Goal: Task Accomplishment & Management: Use online tool/utility

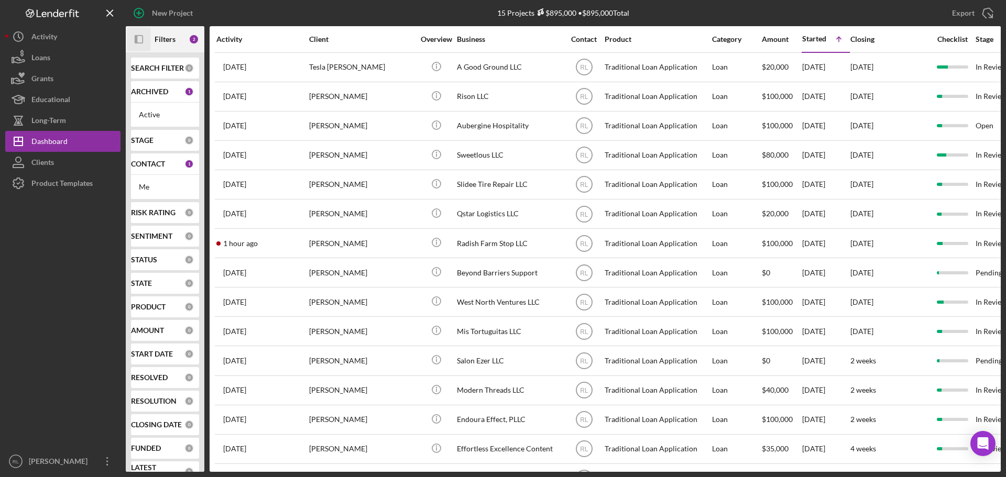
click at [134, 37] on icon "Icon/Panel Side Expand" at bounding box center [139, 40] width 24 height 24
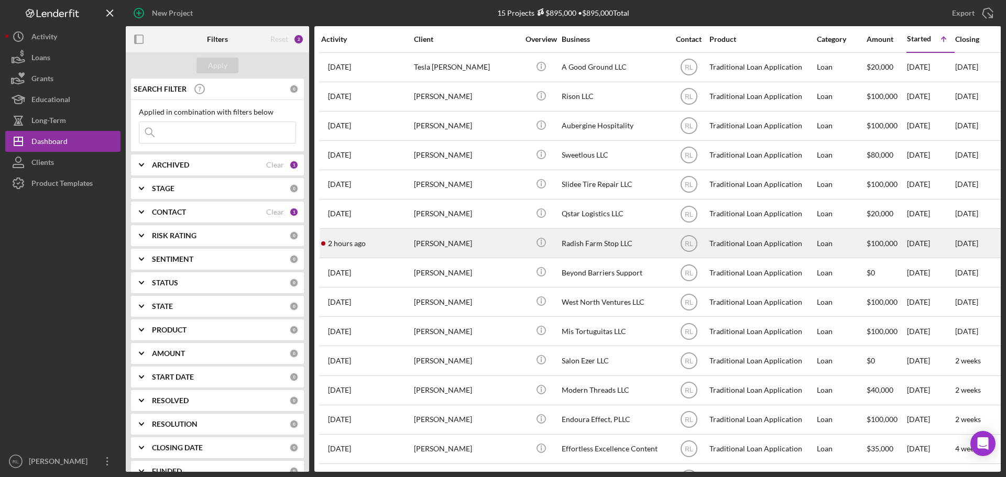
click at [462, 247] on div "[PERSON_NAME]" at bounding box center [466, 244] width 105 height 28
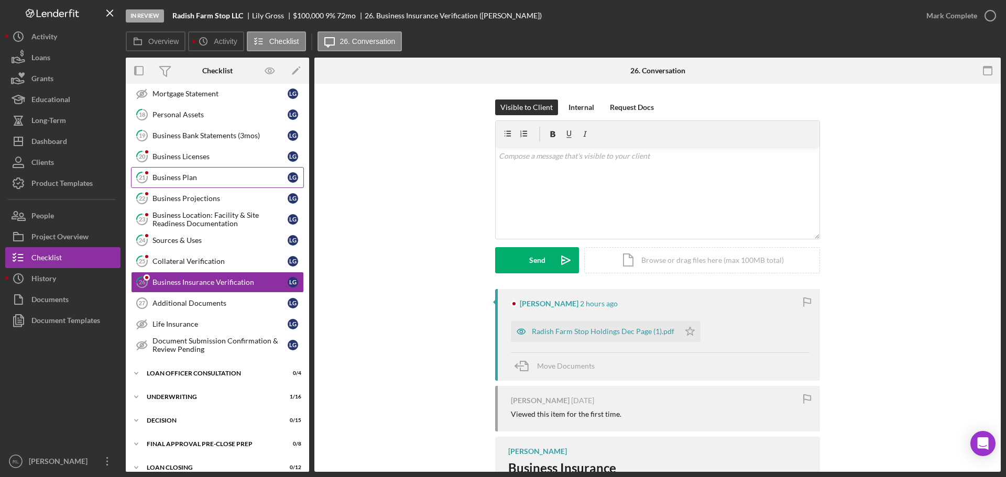
scroll to position [226, 0]
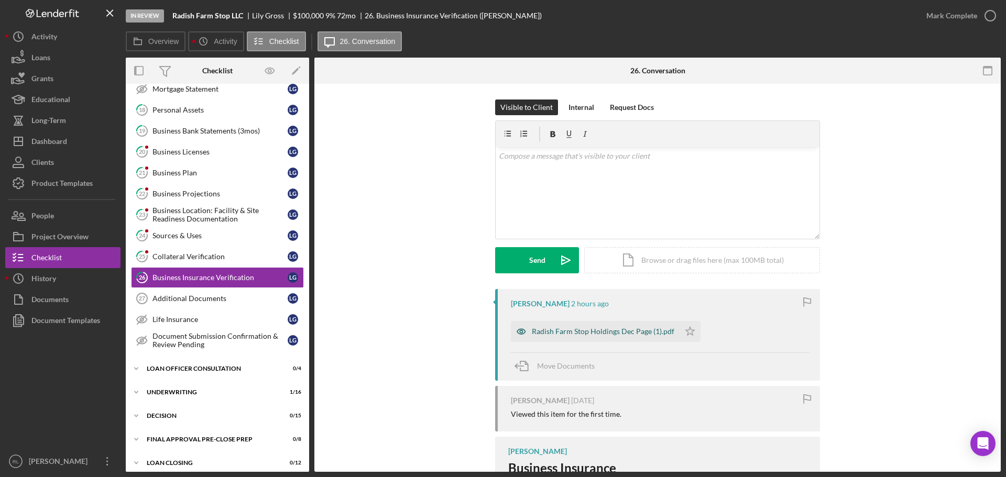
click at [621, 332] on div "Radish Farm Stop Holdings Dec Page (1).pdf" at bounding box center [603, 331] width 143 height 8
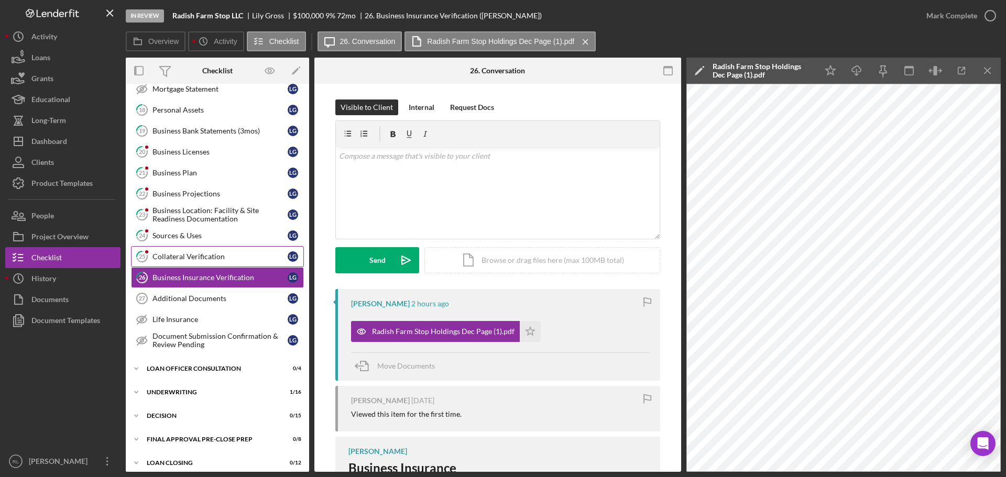
click at [227, 251] on link "25 Collateral Verification L G" at bounding box center [217, 256] width 173 height 21
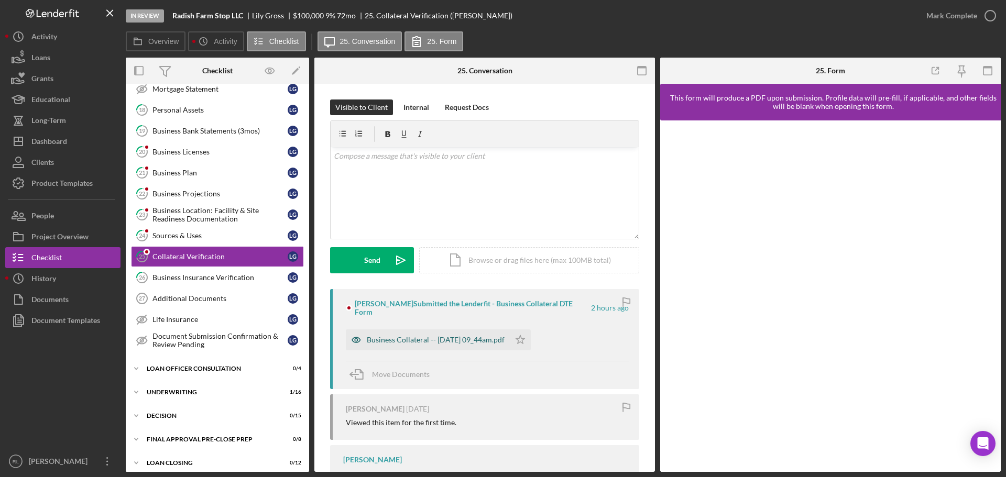
click at [414, 336] on div "Business Collateral -- 2025-10-06 09_44am.pdf" at bounding box center [436, 340] width 138 height 8
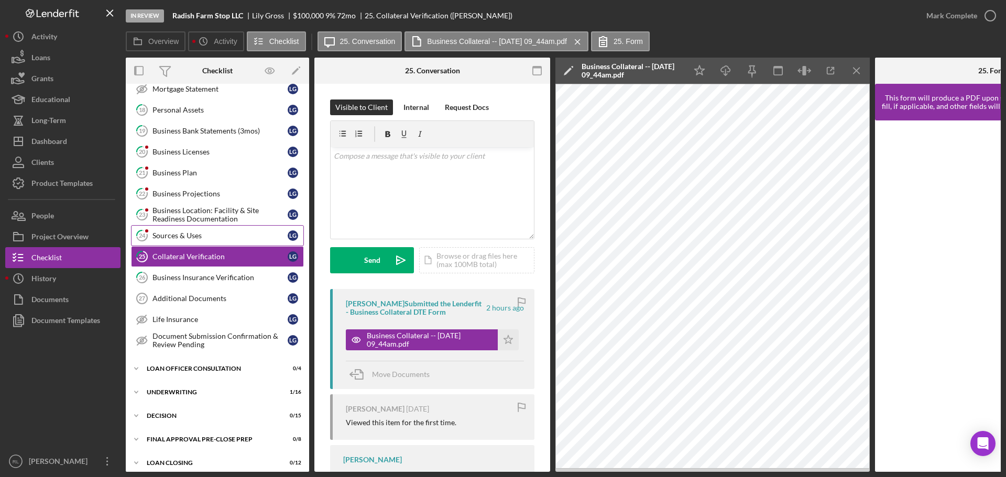
click at [197, 227] on link "24 Sources & Uses L G" at bounding box center [217, 235] width 173 height 21
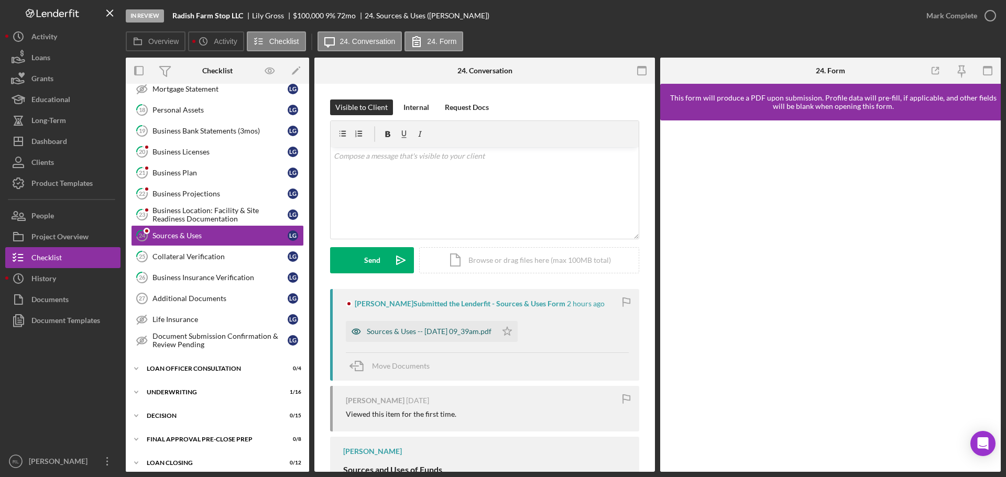
click at [432, 335] on div "Sources & Uses -- 2025-10-06 09_39am.pdf" at bounding box center [429, 331] width 125 height 8
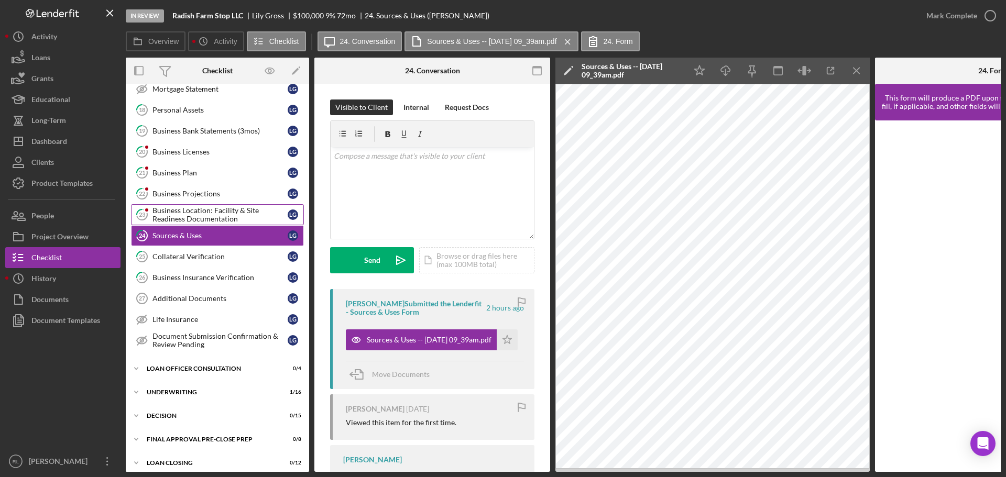
click at [204, 213] on div "Business Location: Facility & Site Readiness Documentation" at bounding box center [219, 214] width 135 height 17
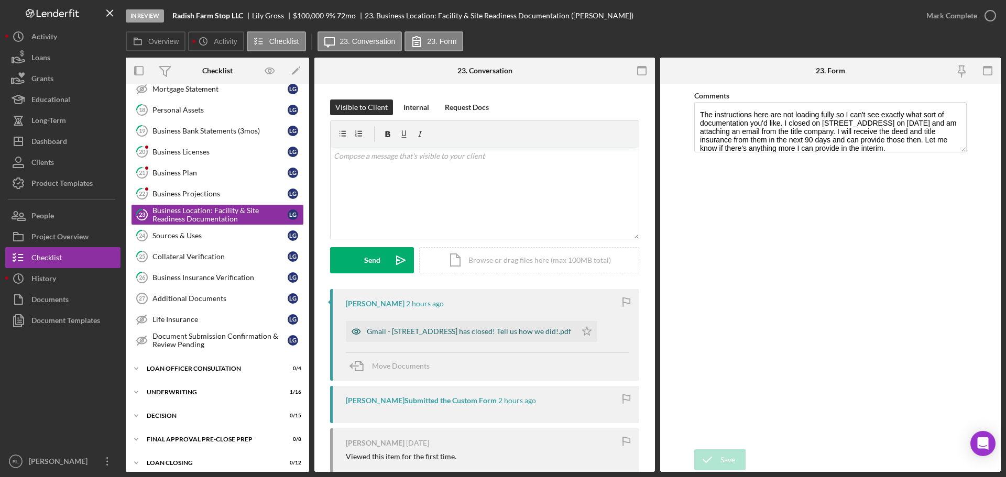
click at [447, 329] on div "Gmail - 5357 Penn Avenue has closed! Tell us how we did!.pdf" at bounding box center [469, 331] width 204 height 8
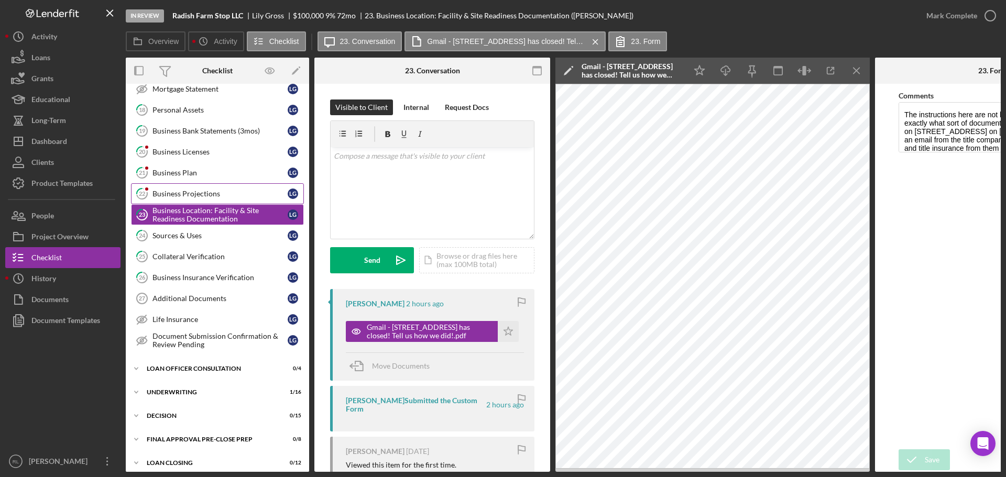
click at [214, 195] on div "Business Projections" at bounding box center [219, 194] width 135 height 8
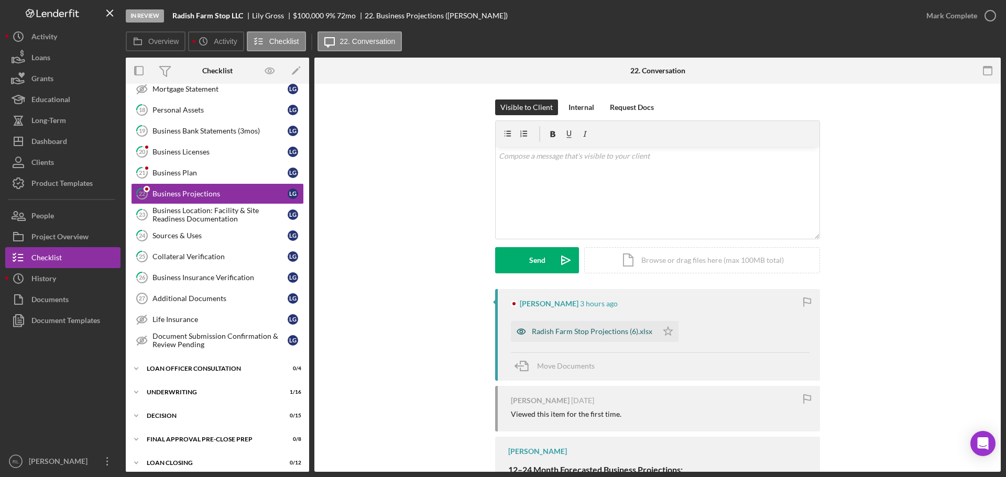
click at [608, 326] on div "Radish Farm Stop Projections (6).xlsx" at bounding box center [584, 331] width 147 height 21
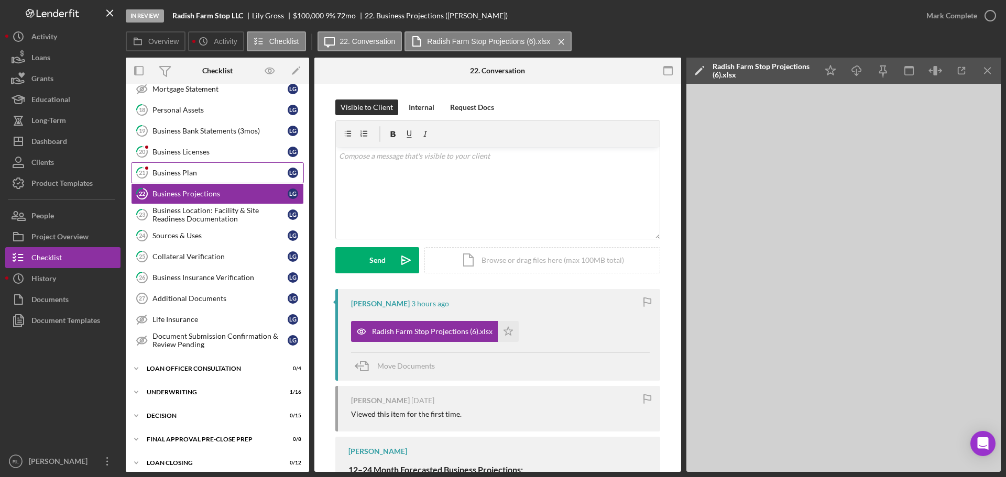
click at [210, 177] on div "Business Plan" at bounding box center [219, 173] width 135 height 8
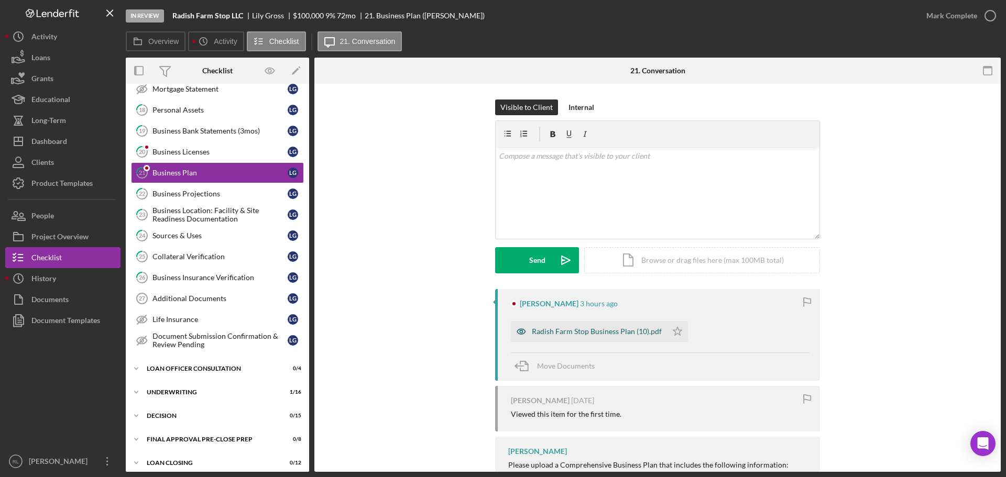
click at [605, 330] on div "Radish Farm Stop Business Plan (10).pdf" at bounding box center [597, 331] width 130 height 8
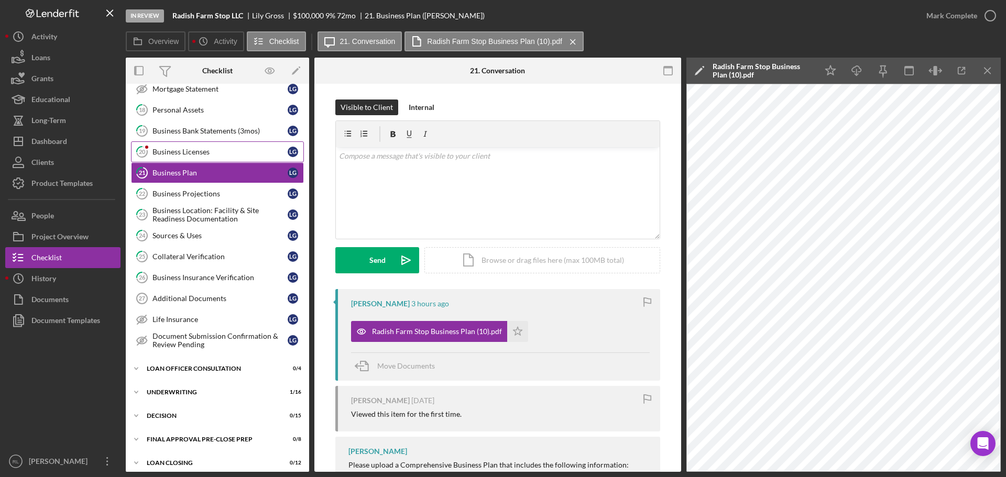
click at [183, 153] on div "Business Licenses" at bounding box center [219, 152] width 135 height 8
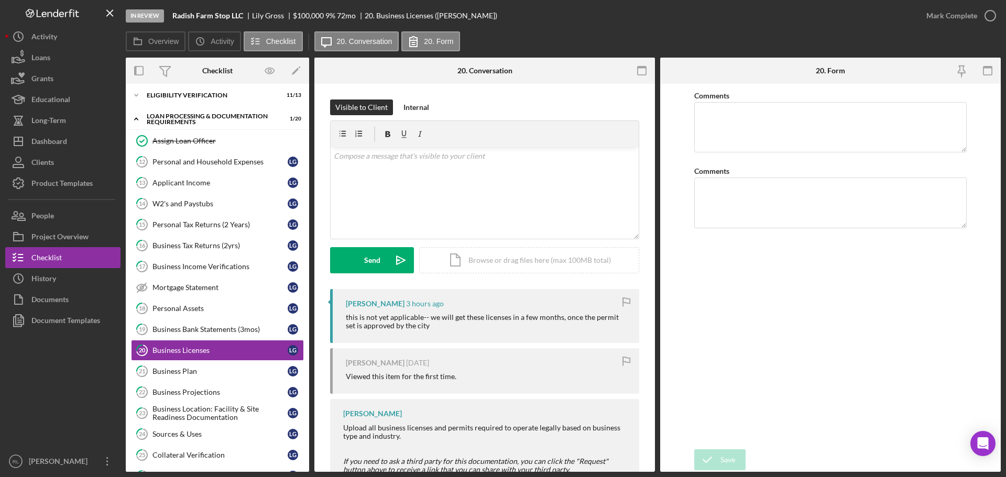
scroll to position [16, 0]
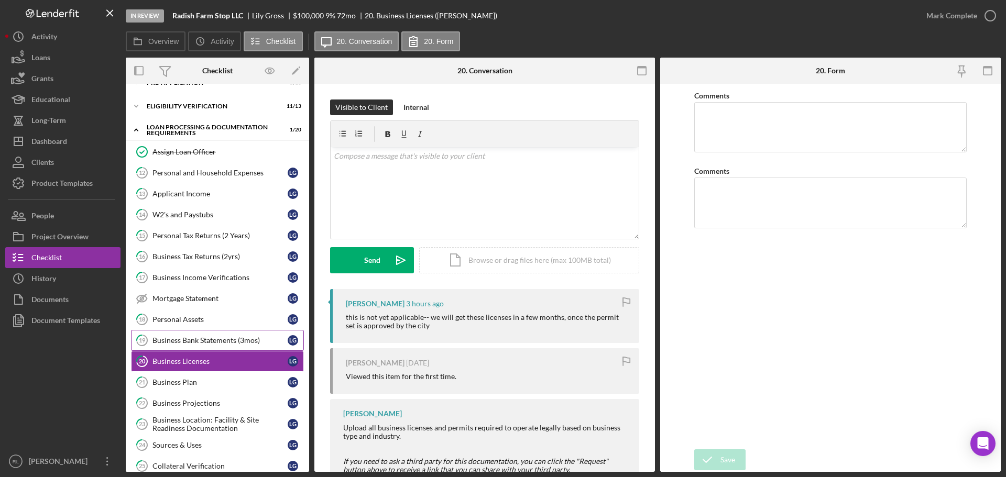
click at [170, 343] on div "Business Bank Statements (3mos)" at bounding box center [219, 340] width 135 height 8
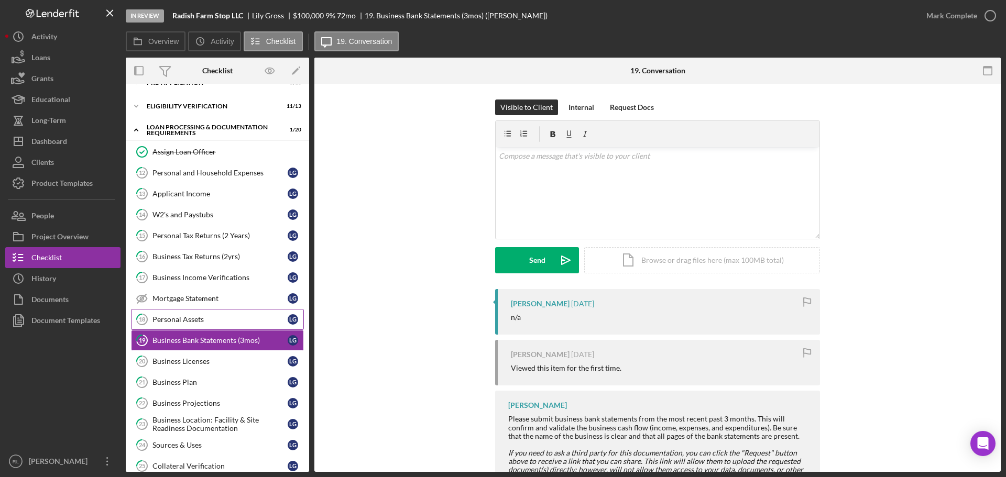
click at [184, 320] on div "Personal Assets" at bounding box center [219, 319] width 135 height 8
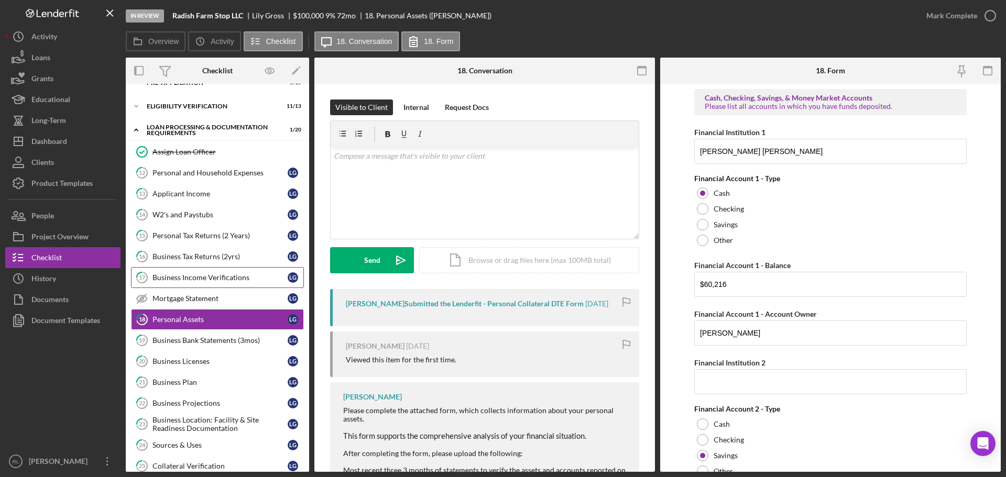
click at [214, 284] on link "17 Business Income Verifications L G" at bounding box center [217, 277] width 173 height 21
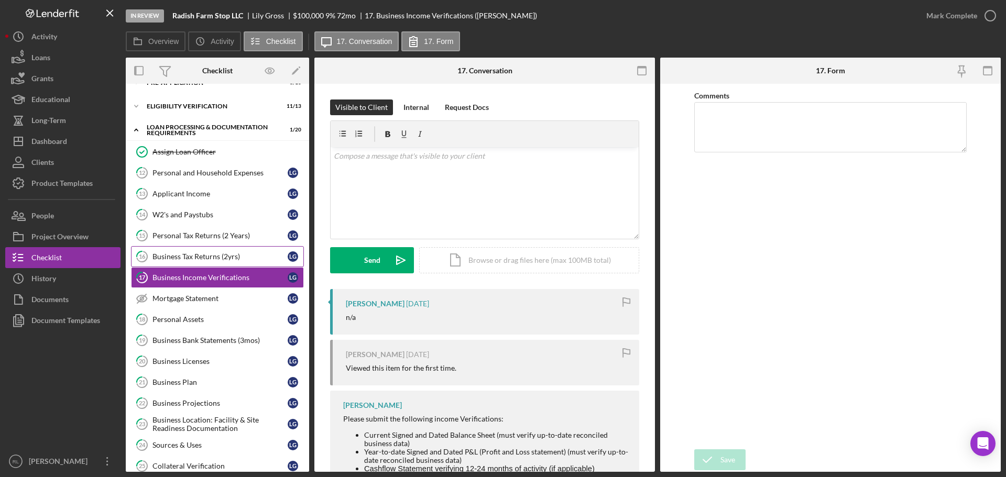
click at [195, 263] on link "16 Business Tax Returns (2yrs) L G" at bounding box center [217, 256] width 173 height 21
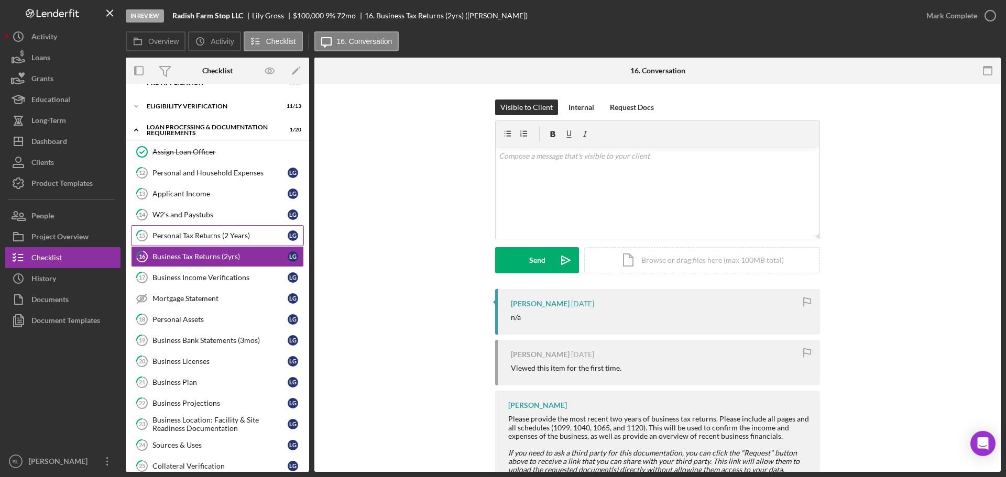
click at [209, 246] on link "15 Personal Tax Returns (2 Years) L G" at bounding box center [217, 235] width 173 height 21
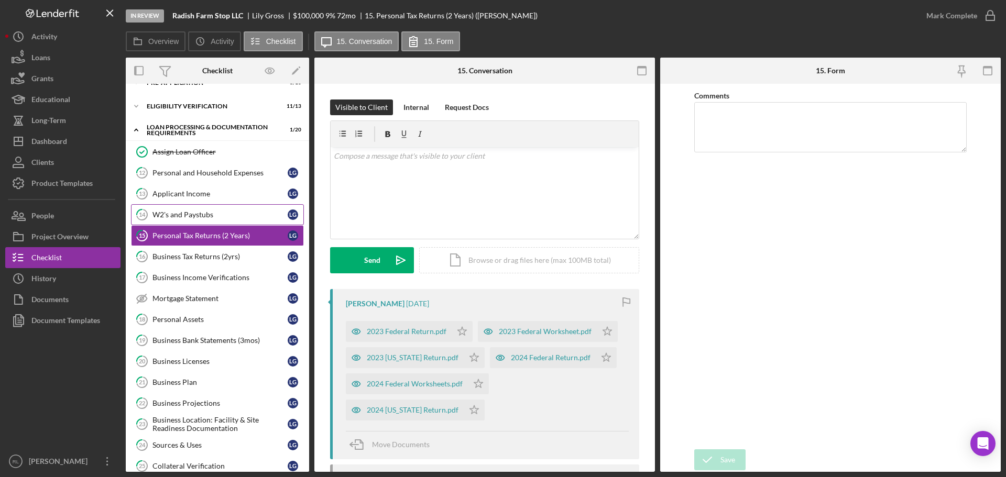
click at [217, 212] on div "W2's and Paystubs" at bounding box center [219, 215] width 135 height 8
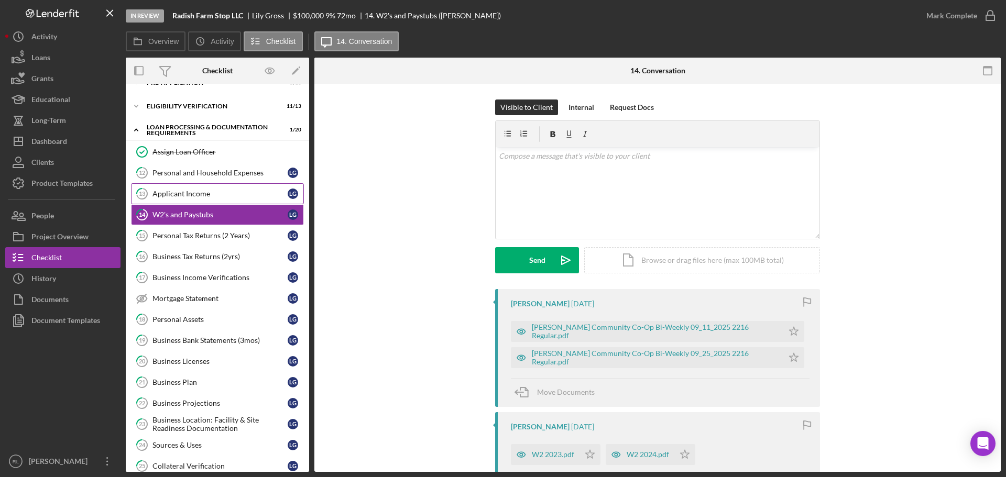
click at [234, 199] on link "13 Applicant Income L G" at bounding box center [217, 193] width 173 height 21
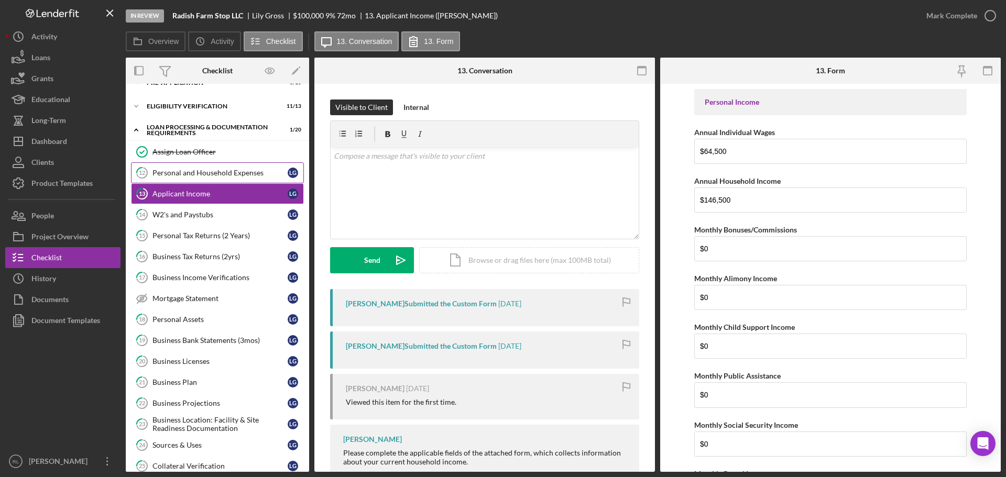
click at [244, 181] on link "12 Personal and Household Expenses L G" at bounding box center [217, 172] width 173 height 21
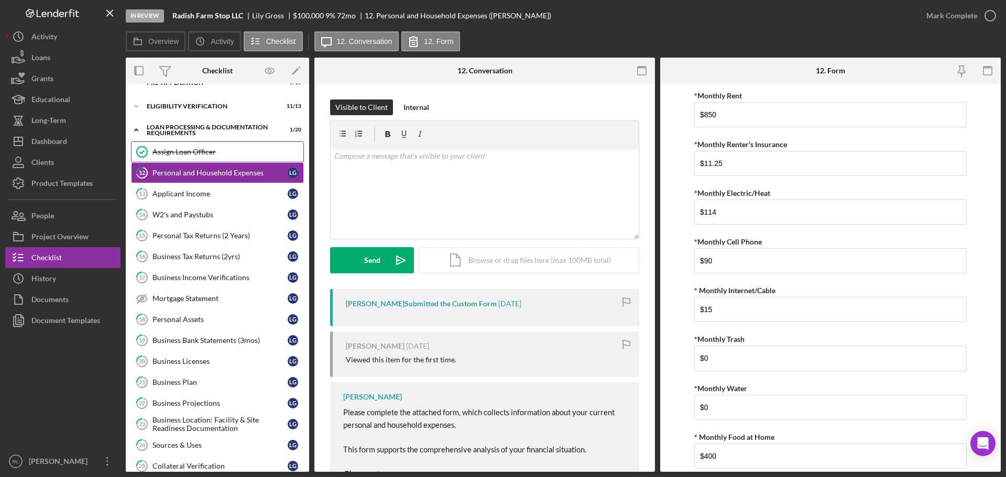
click at [233, 152] on div "Assign Loan Officer" at bounding box center [227, 152] width 151 height 8
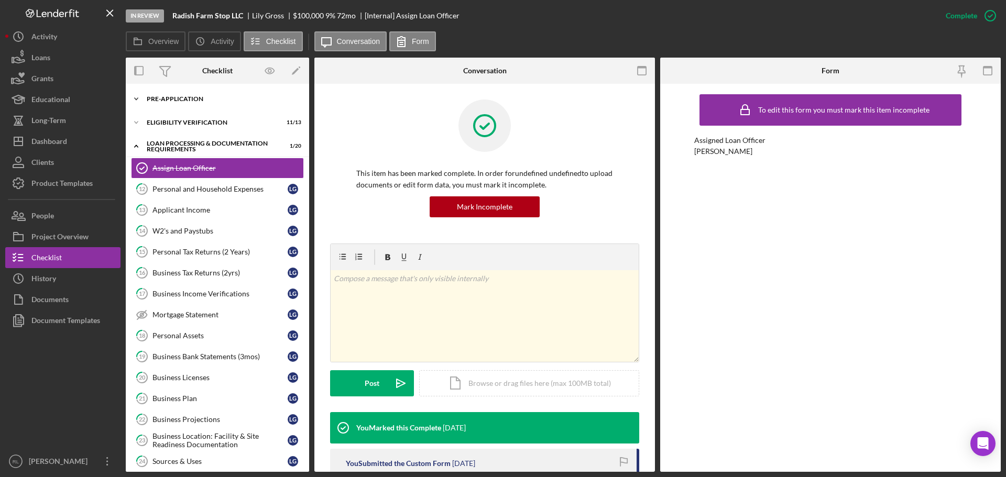
click at [138, 98] on polyline at bounding box center [136, 99] width 3 height 2
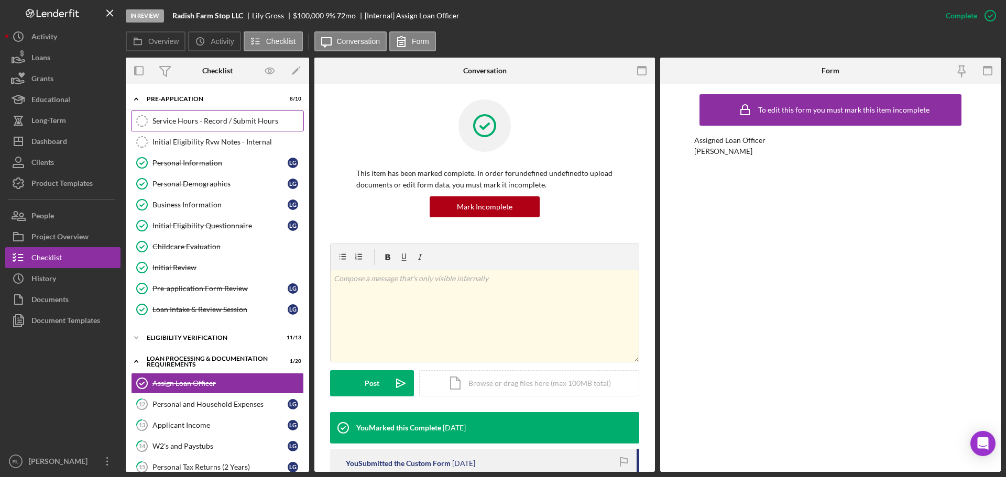
click at [199, 124] on div "Service Hours - Record / Submit Hours" at bounding box center [227, 121] width 151 height 8
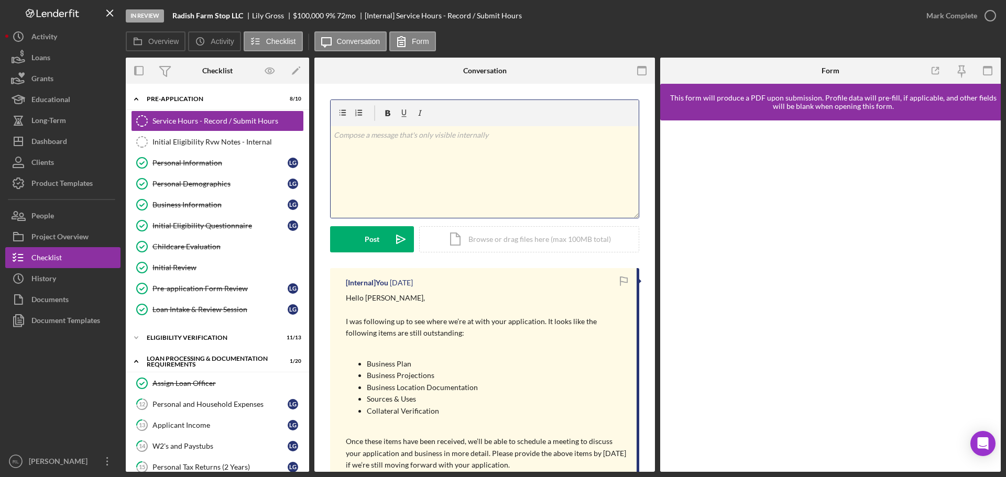
click at [442, 184] on div "v Color teal Color pink Remove color Add row above Add row below Add column bef…" at bounding box center [485, 172] width 308 height 92
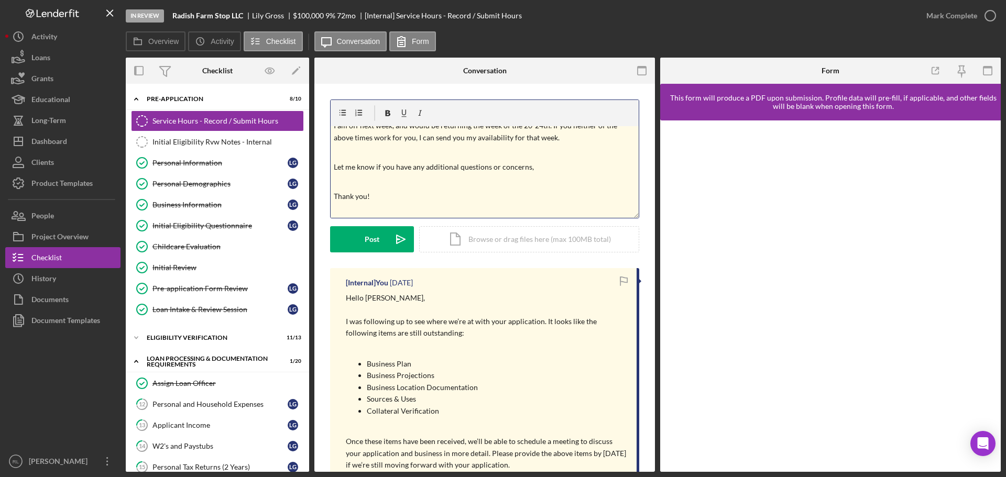
scroll to position [152, 0]
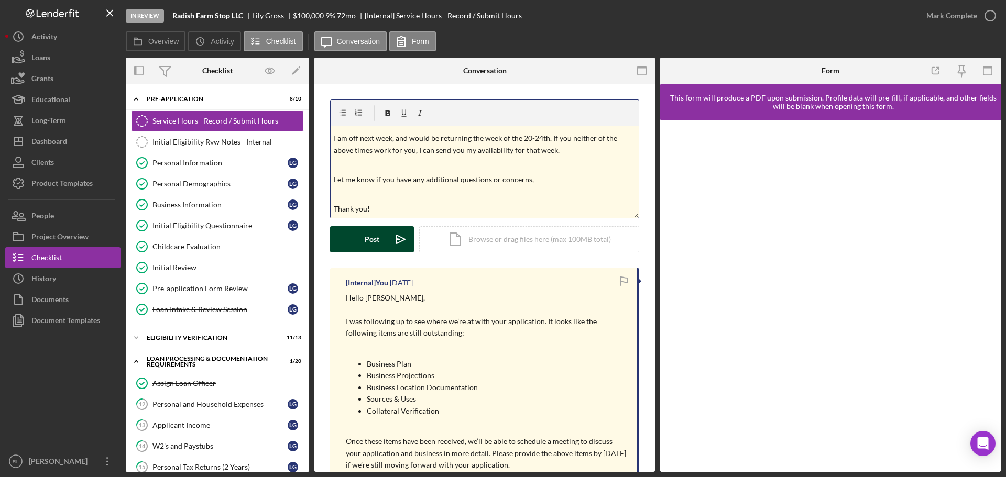
click at [374, 240] on div "Post" at bounding box center [372, 239] width 15 height 26
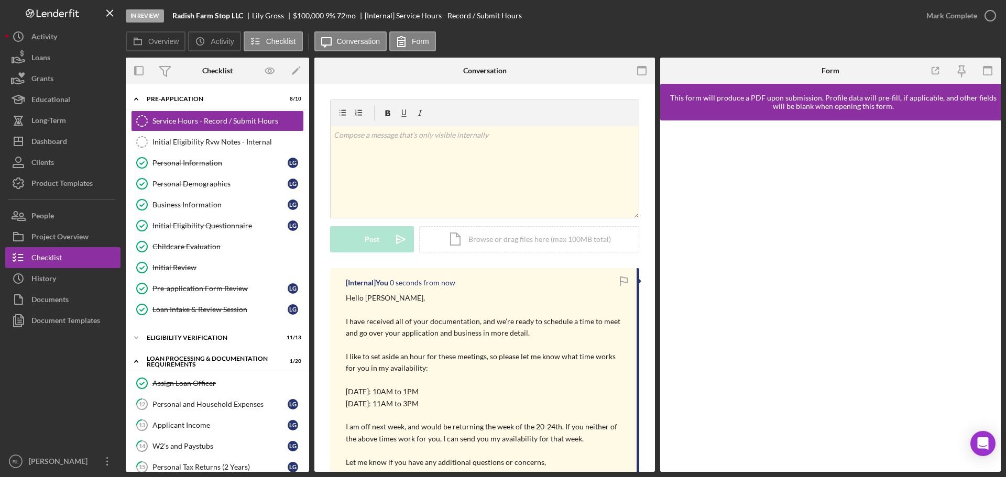
scroll to position [0, 0]
